Goal: Find specific page/section: Find specific page/section

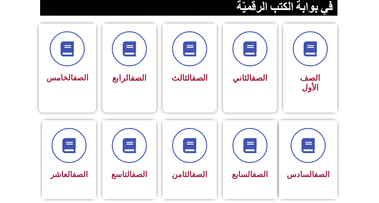
click at [346, 17] on section "الصف الأول الصف الثاني الصف الثالث الصف الرابع الصف الخامس" at bounding box center [189, 64] width 379 height 97
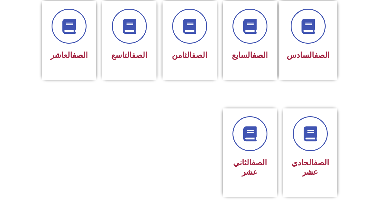
scroll to position [251, 0]
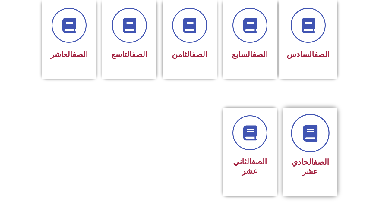
click at [308, 136] on link at bounding box center [310, 133] width 39 height 39
click at [326, 125] on link at bounding box center [310, 133] width 39 height 39
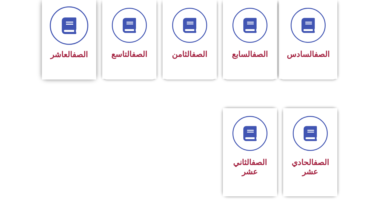
click at [61, 22] on span at bounding box center [69, 25] width 39 height 39
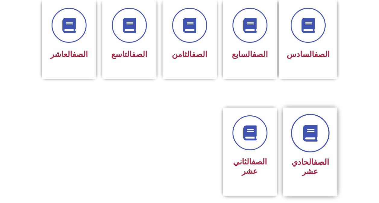
click at [314, 129] on icon at bounding box center [310, 133] width 17 height 17
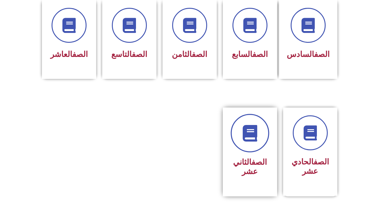
click at [256, 128] on icon at bounding box center [250, 133] width 17 height 17
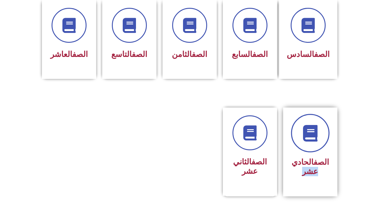
click at [307, 129] on icon at bounding box center [310, 133] width 17 height 17
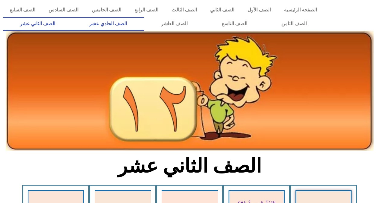
click at [125, 30] on link "الصف الحادي عشر" at bounding box center [108, 24] width 72 height 14
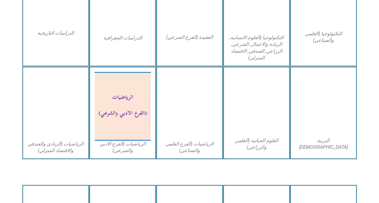
scroll to position [333, 0]
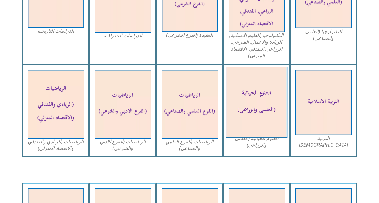
click at [275, 114] on img at bounding box center [257, 103] width 62 height 72
click at [264, 121] on img at bounding box center [257, 103] width 62 height 72
click at [265, 125] on img at bounding box center [257, 103] width 62 height 72
click at [262, 101] on img at bounding box center [257, 103] width 62 height 72
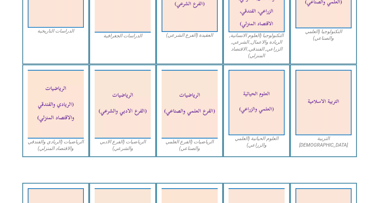
click at [252, 155] on div "العلوم الحياتية (العلمي والزراعي)" at bounding box center [256, 111] width 67 height 93
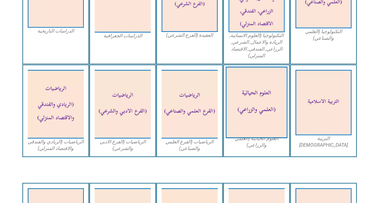
click at [272, 110] on img at bounding box center [257, 103] width 62 height 72
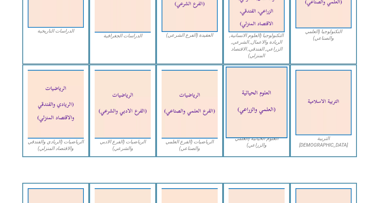
drag, startPoint x: 272, startPoint y: 110, endPoint x: 261, endPoint y: 131, distance: 24.2
click at [261, 131] on img at bounding box center [257, 103] width 62 height 72
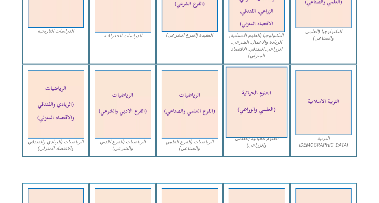
click at [261, 131] on img at bounding box center [257, 103] width 62 height 72
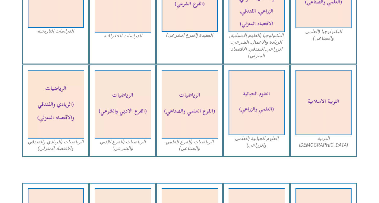
drag, startPoint x: 261, startPoint y: 131, endPoint x: 264, endPoint y: 148, distance: 17.5
click at [264, 148] on figure "العلوم الحياتية (العلمي والزراعي)" at bounding box center [257, 109] width 56 height 79
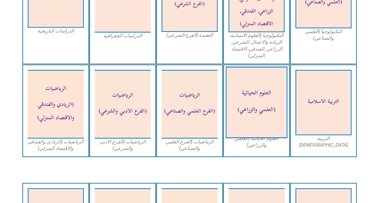
click at [265, 111] on img at bounding box center [257, 103] width 62 height 72
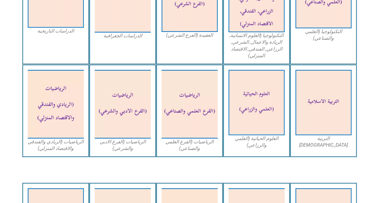
click at [258, 103] on img at bounding box center [257, 102] width 56 height 65
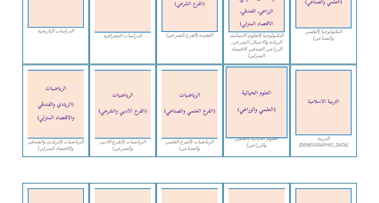
click at [254, 126] on img at bounding box center [257, 103] width 62 height 72
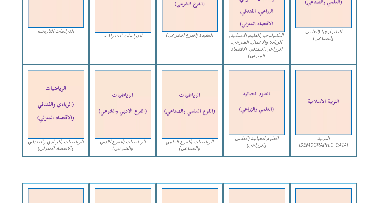
click at [265, 153] on div "العلوم الحياتية (العلمي والزراعي)" at bounding box center [256, 111] width 67 height 93
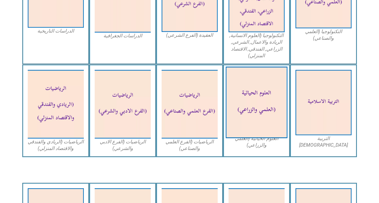
click at [261, 109] on img at bounding box center [257, 103] width 62 height 72
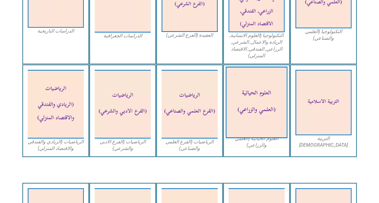
click at [261, 109] on img at bounding box center [257, 103] width 62 height 72
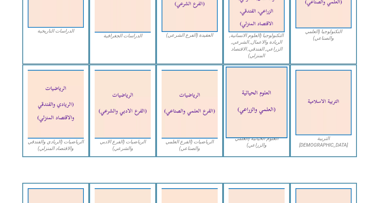
click at [261, 109] on img at bounding box center [257, 103] width 62 height 72
click at [272, 110] on img at bounding box center [257, 103] width 62 height 72
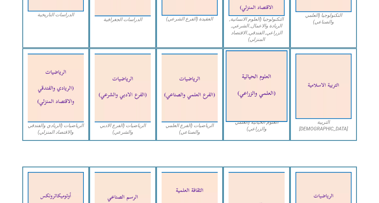
scroll to position [348, 0]
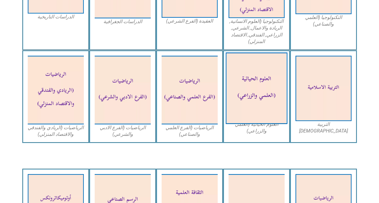
click at [262, 72] on img at bounding box center [257, 89] width 62 height 72
click at [252, 76] on img at bounding box center [257, 89] width 62 height 72
click at [256, 73] on img at bounding box center [257, 89] width 62 height 72
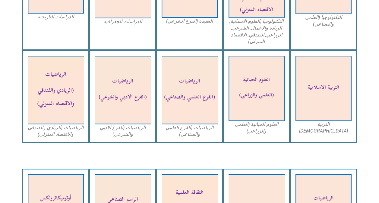
click at [256, 142] on div "العلوم الحياتية (العلمي والزراعي)" at bounding box center [256, 96] width 67 height 93
click at [249, 137] on div "العلوم الحياتية (العلمي والزراعي)" at bounding box center [256, 96] width 67 height 93
click at [247, 138] on div "العلوم الحياتية (العلمي والزراعي)" at bounding box center [256, 96] width 67 height 93
click at [245, 132] on figcaption "العلوم الحياتية (العلمي والزراعي)" at bounding box center [257, 128] width 56 height 14
click at [247, 133] on figcaption "العلوم الحياتية (العلمي والزراعي)" at bounding box center [257, 128] width 56 height 14
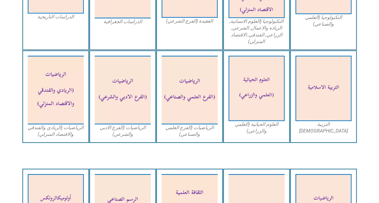
click at [244, 131] on figcaption "العلوم الحياتية (العلمي والزراعي)" at bounding box center [257, 128] width 56 height 14
click at [239, 137] on div "العلوم الحياتية (العلمي والزراعي)" at bounding box center [256, 96] width 67 height 93
click at [241, 133] on figcaption "العلوم الحياتية (العلمي والزراعي)" at bounding box center [257, 128] width 56 height 14
click at [244, 132] on figcaption "العلوم الحياتية (العلمي والزراعي)" at bounding box center [257, 128] width 56 height 14
click at [246, 131] on figcaption "العلوم الحياتية (العلمي والزراعي)" at bounding box center [257, 128] width 56 height 14
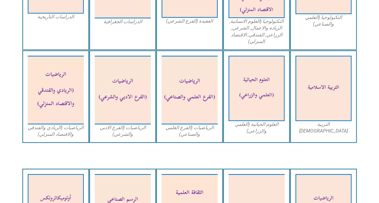
click at [248, 121] on img at bounding box center [257, 88] width 56 height 65
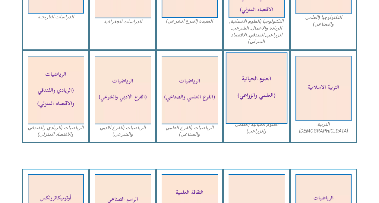
click at [249, 123] on img at bounding box center [257, 89] width 62 height 72
click at [249, 121] on img at bounding box center [257, 89] width 62 height 72
click at [248, 121] on img at bounding box center [257, 89] width 62 height 72
click at [253, 123] on img at bounding box center [257, 89] width 62 height 72
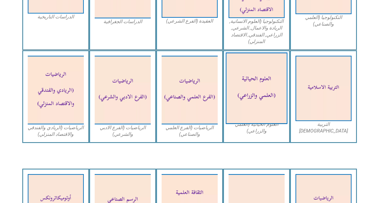
click at [255, 87] on img at bounding box center [257, 89] width 62 height 72
click at [253, 96] on img at bounding box center [257, 89] width 62 height 72
click at [262, 94] on img at bounding box center [257, 89] width 62 height 72
click at [261, 98] on img at bounding box center [257, 89] width 62 height 72
click at [252, 66] on img at bounding box center [257, 89] width 62 height 72
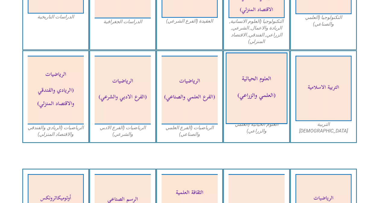
click at [252, 67] on img at bounding box center [257, 89] width 62 height 72
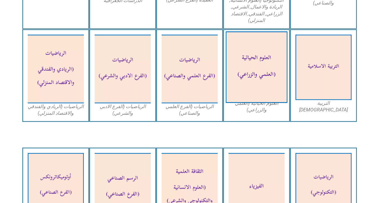
scroll to position [347, 0]
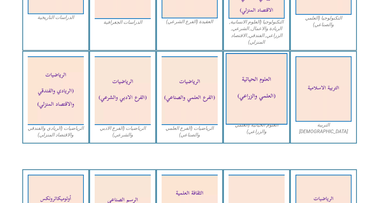
click at [255, 90] on img at bounding box center [257, 89] width 62 height 72
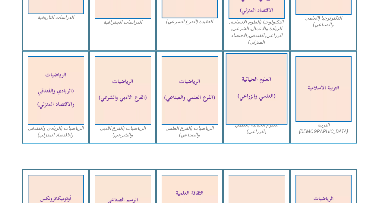
click at [247, 86] on img at bounding box center [257, 89] width 62 height 72
click at [260, 94] on img at bounding box center [257, 89] width 62 height 72
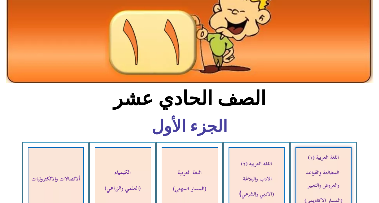
scroll to position [0, 0]
